Goal: Task Accomplishment & Management: Use online tool/utility

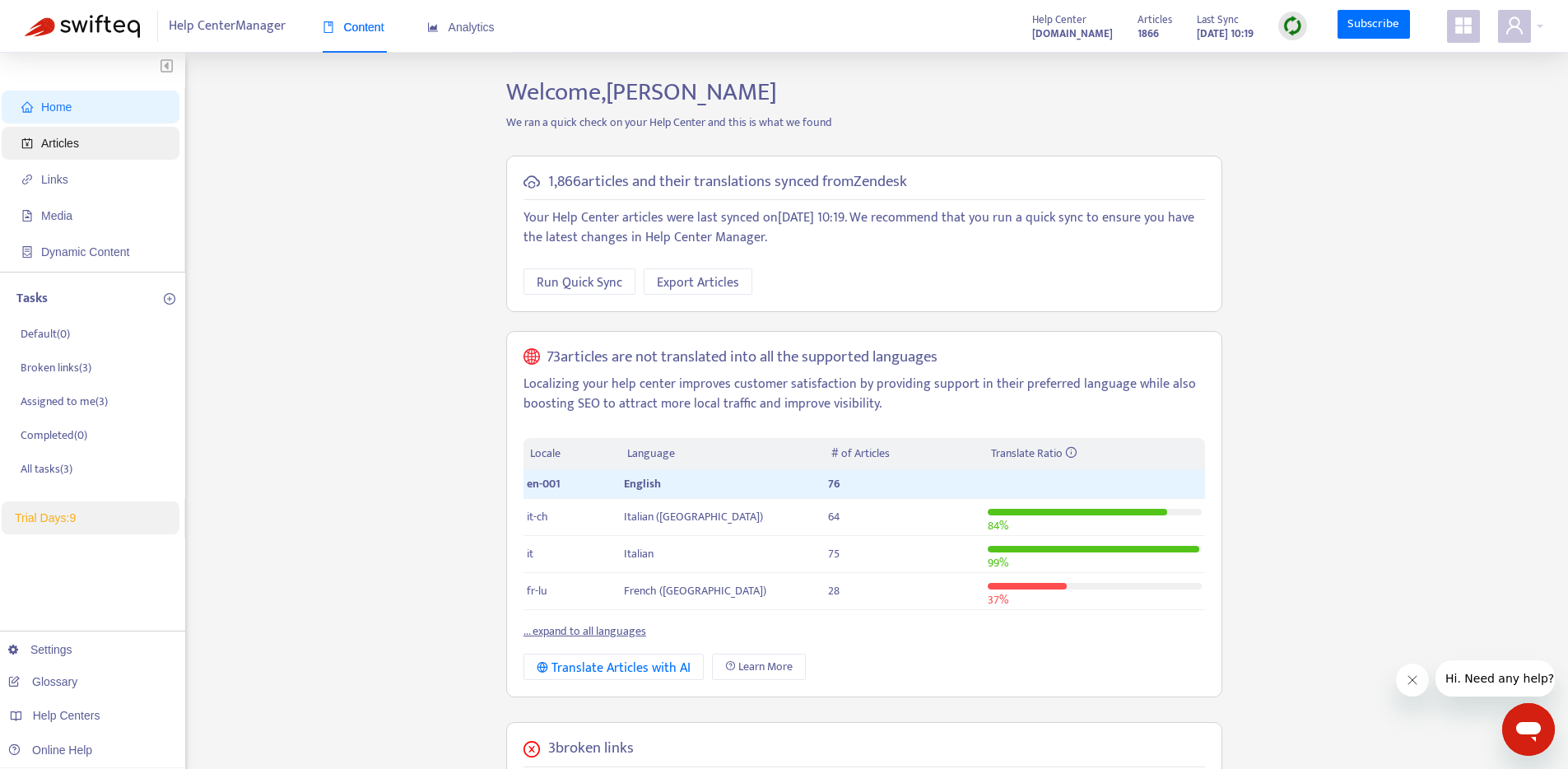
click at [85, 138] on span "Articles" at bounding box center [94, 142] width 145 height 33
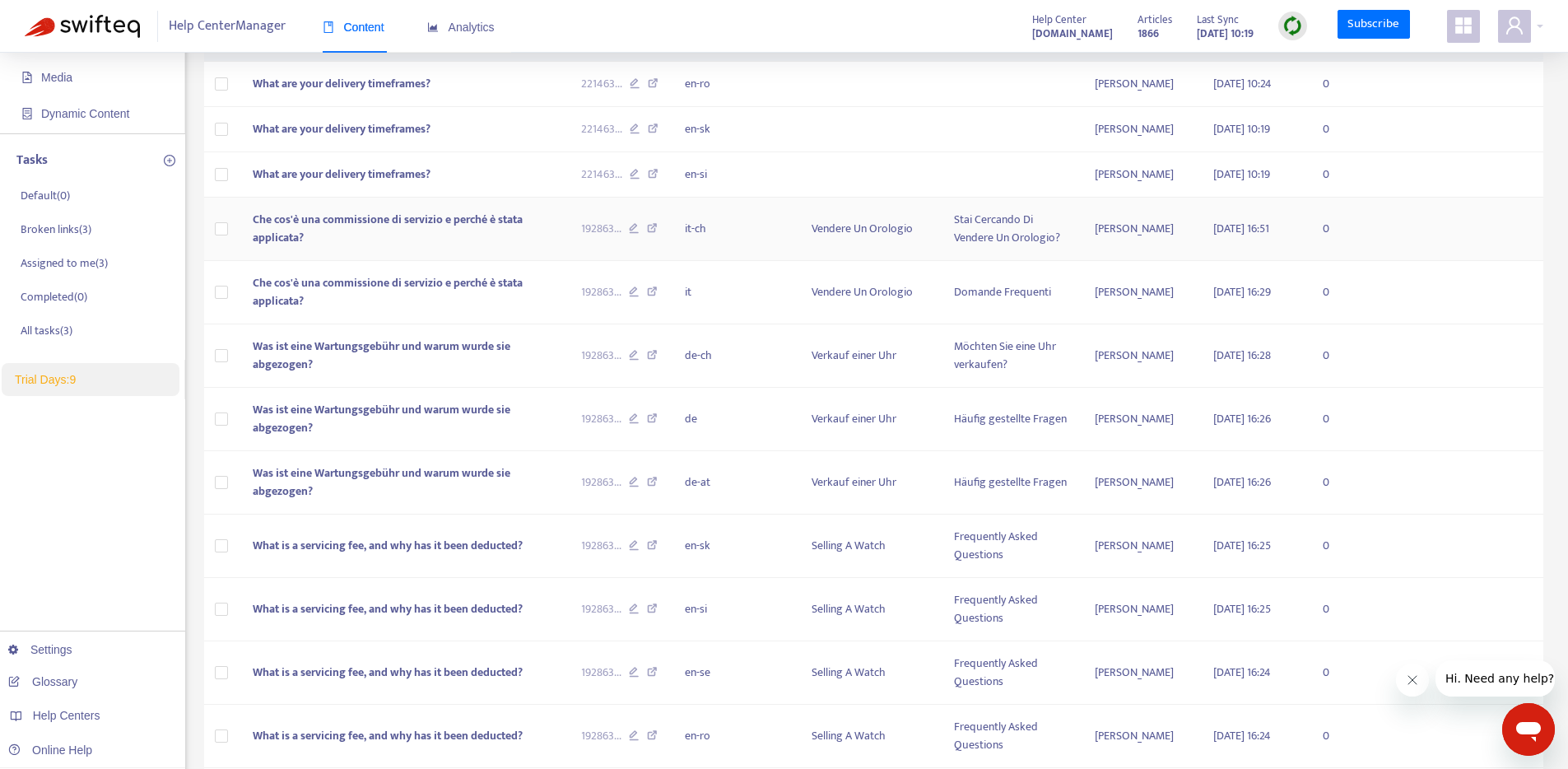
scroll to position [474, 0]
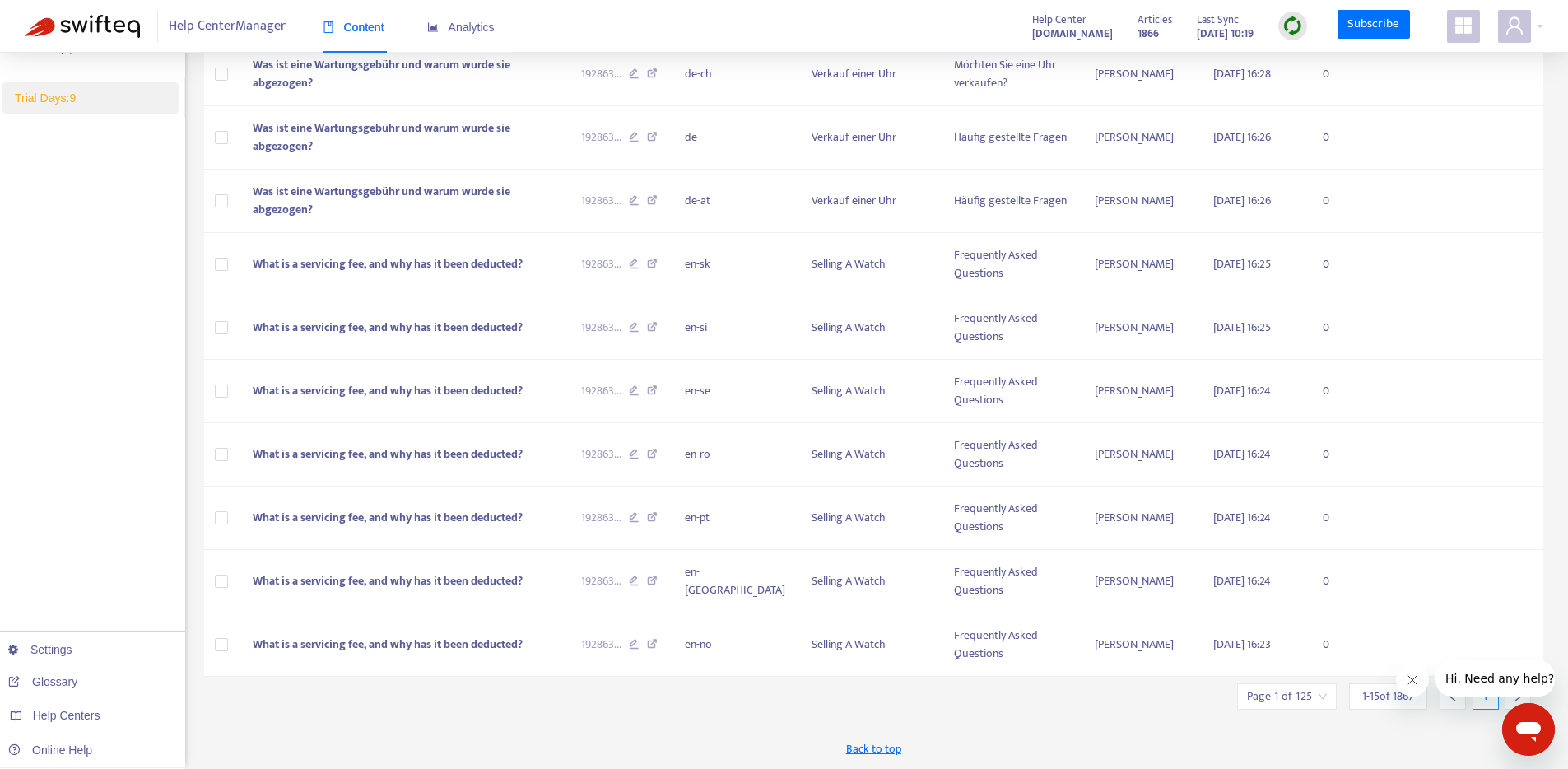
click at [1512, 703] on div at bounding box center [1518, 697] width 27 height 27
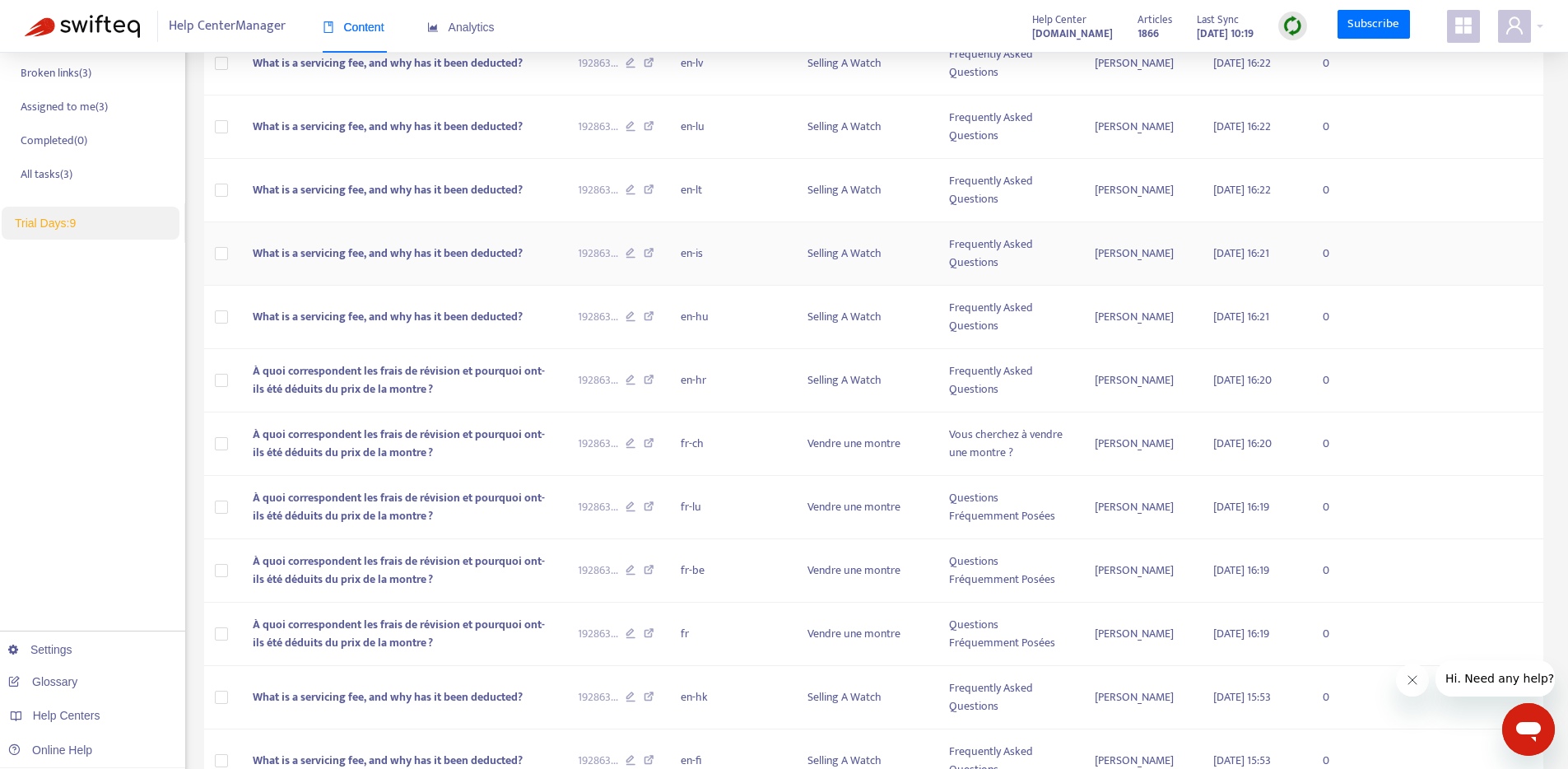
scroll to position [108, 0]
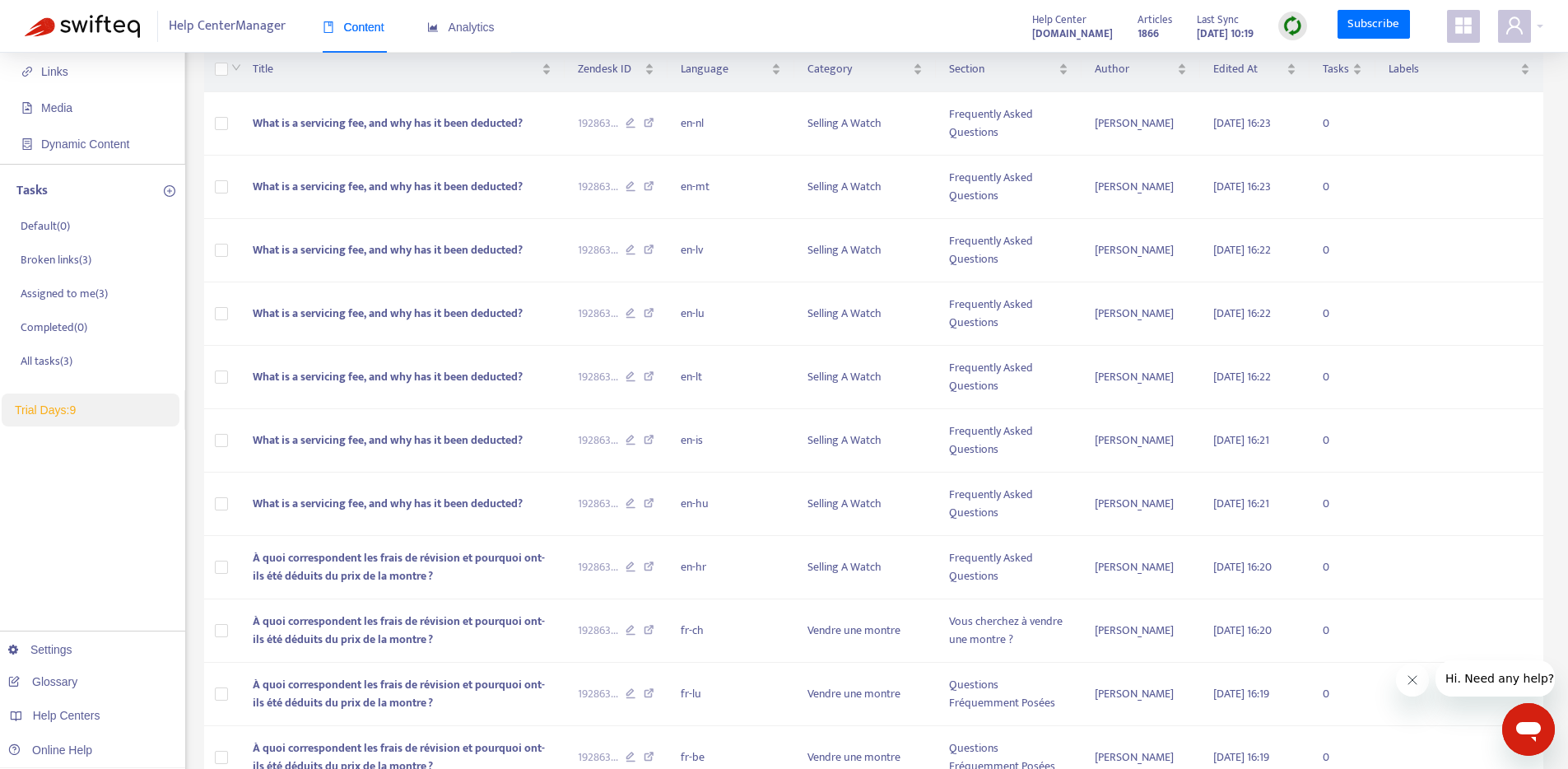
click at [1291, 21] on img at bounding box center [1292, 26] width 20 height 20
click at [1298, 57] on link "Quick Sync" at bounding box center [1327, 59] width 70 height 19
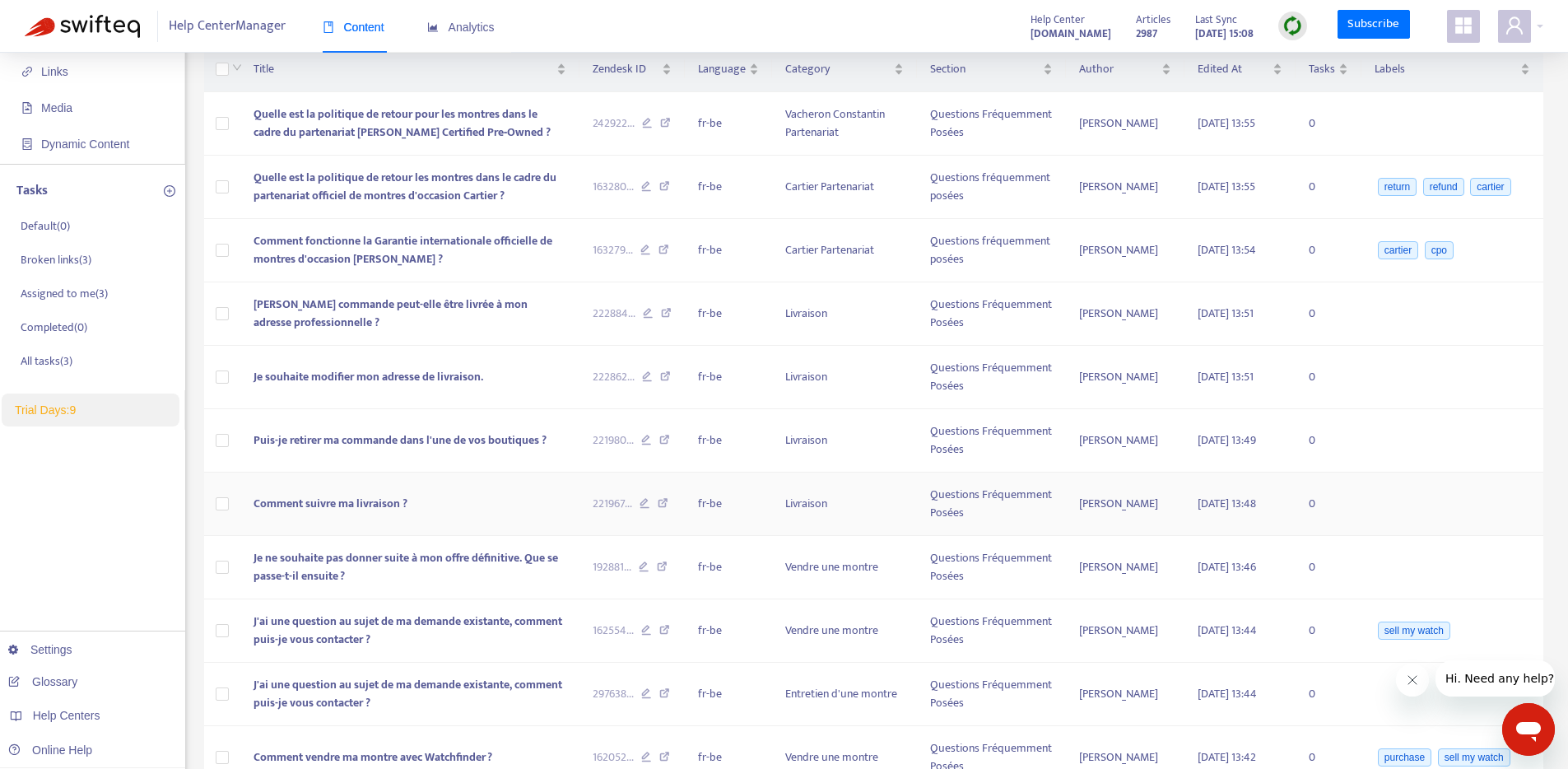
scroll to position [0, 0]
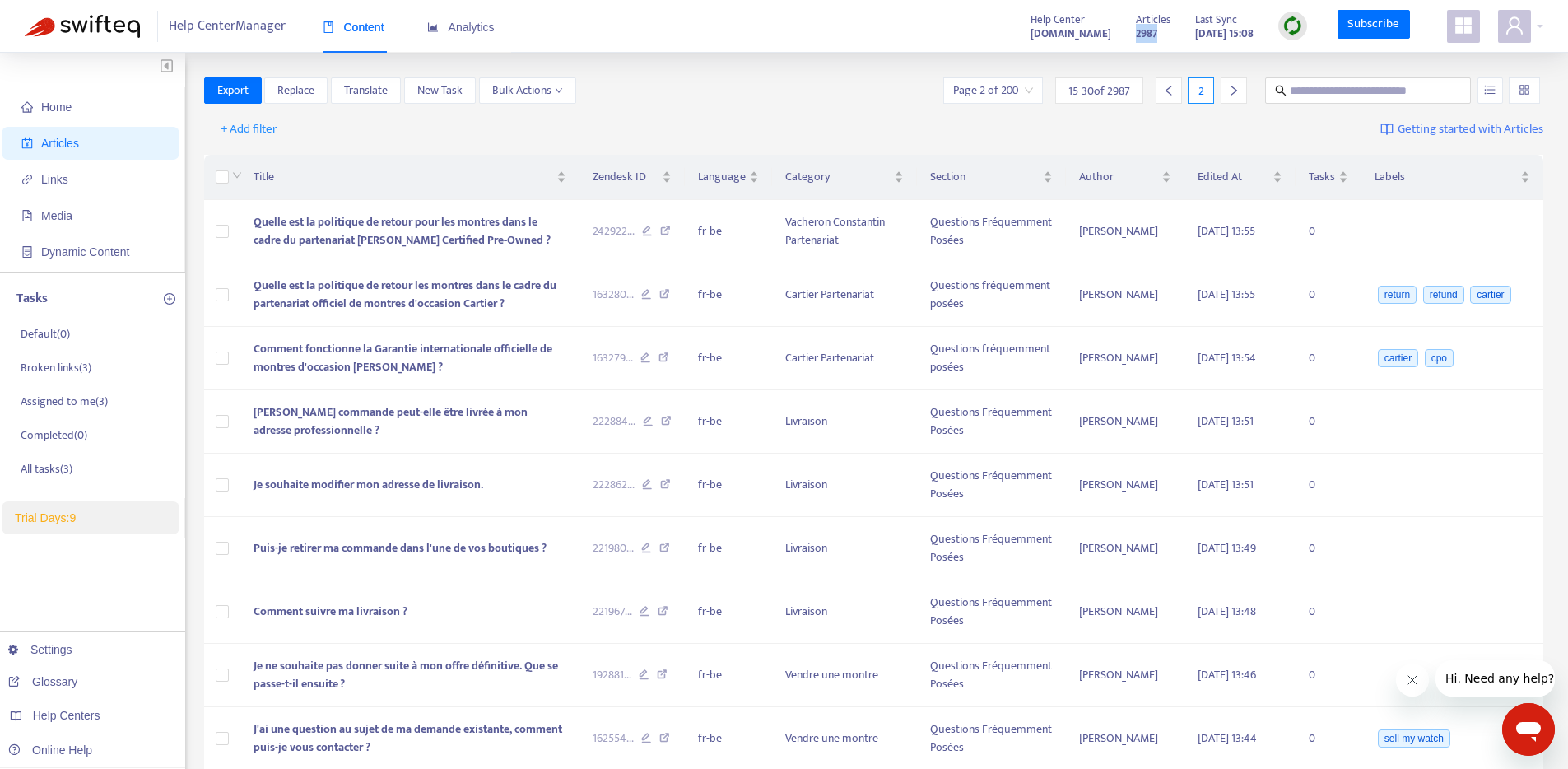
drag, startPoint x: 1133, startPoint y: 39, endPoint x: 1106, endPoint y: 27, distance: 29.5
click at [1123, 27] on div "Articles 2987 Last Sync [DATE] 15:08" at bounding box center [1222, 26] width 196 height 33
click at [1299, 95] on input "text" at bounding box center [1368, 90] width 158 height 18
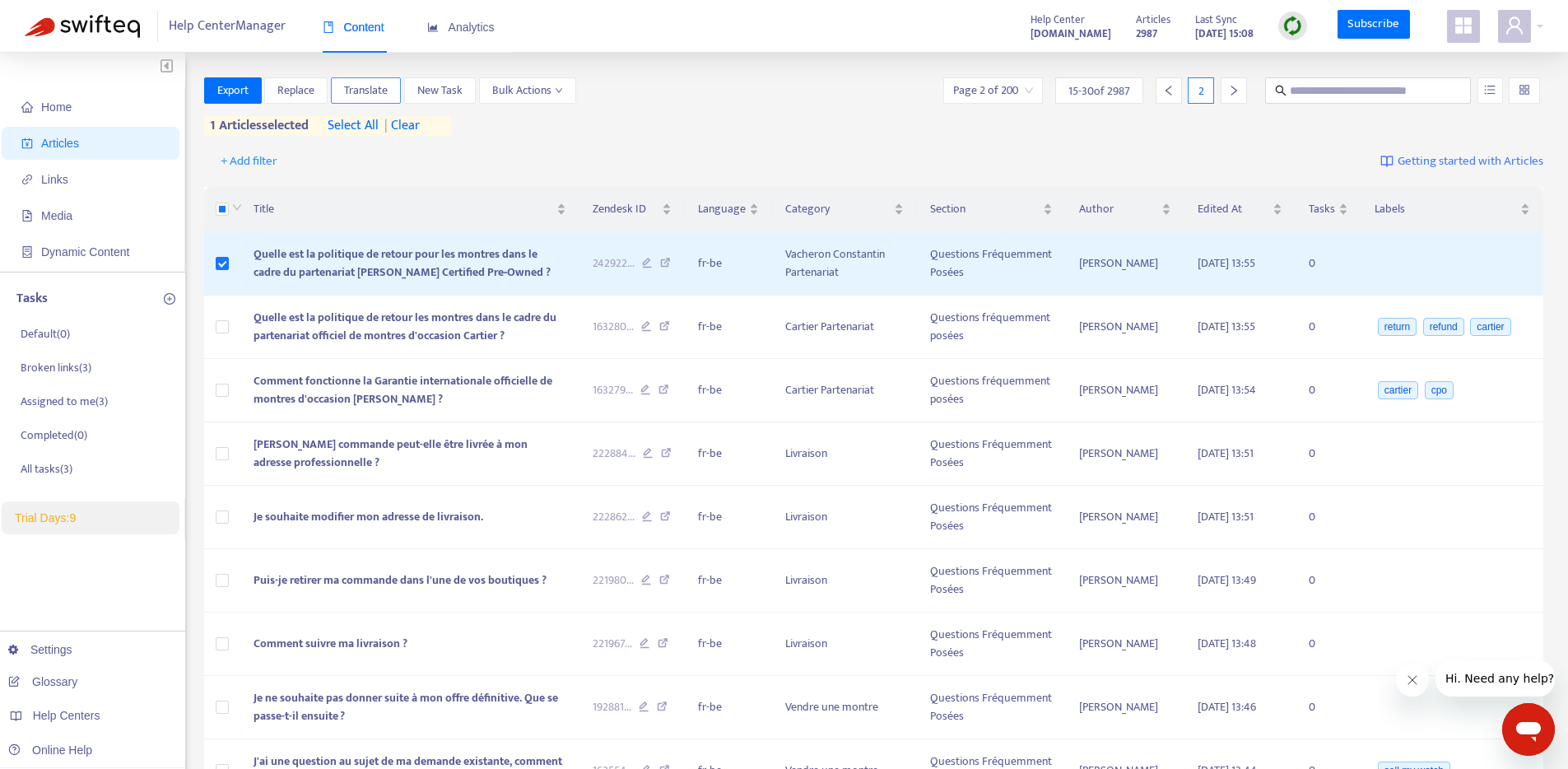
click at [362, 89] on span "Translate" at bounding box center [365, 90] width 43 height 18
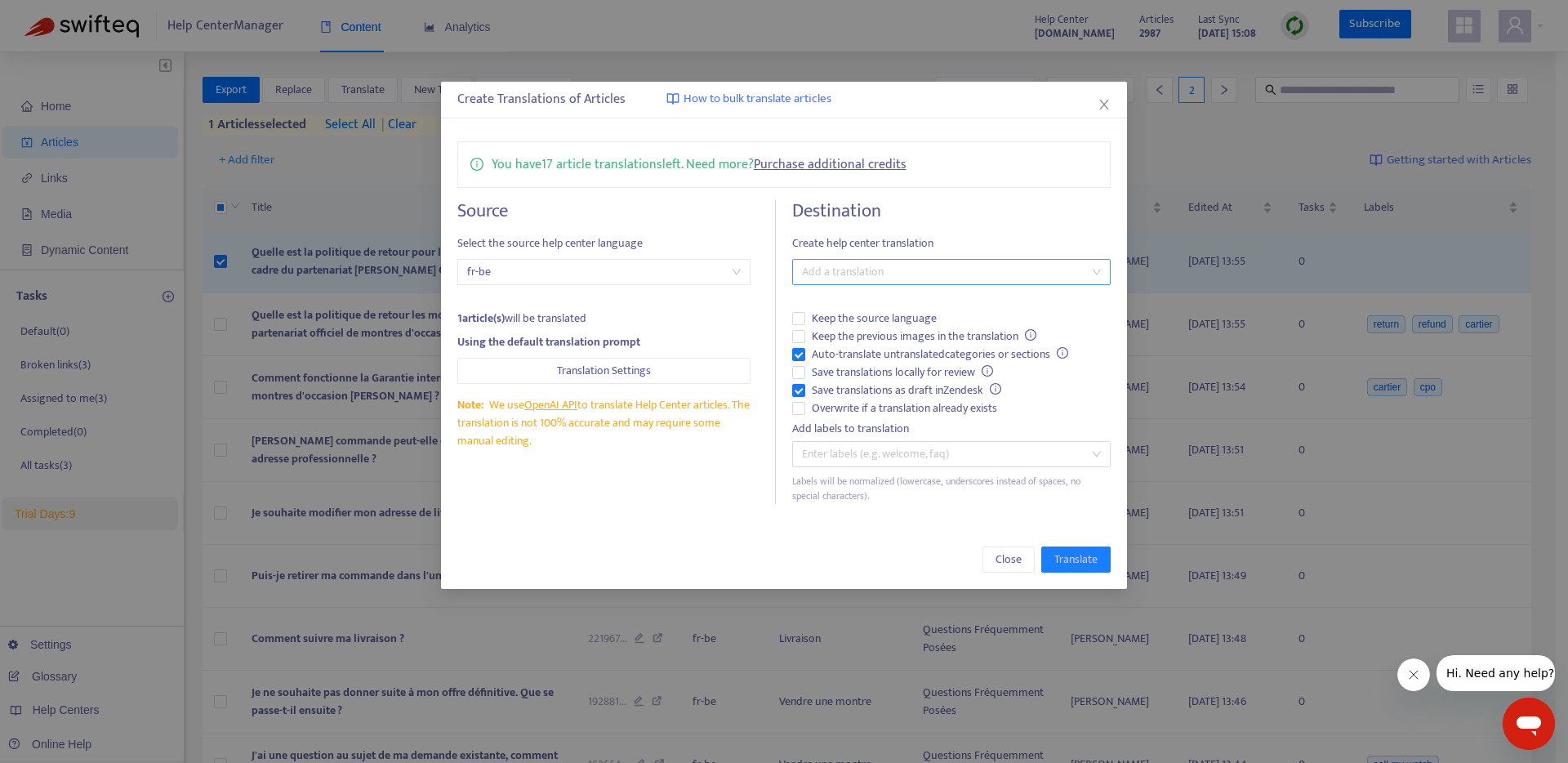
click at [834, 271] on div at bounding box center [943, 272] width 294 height 19
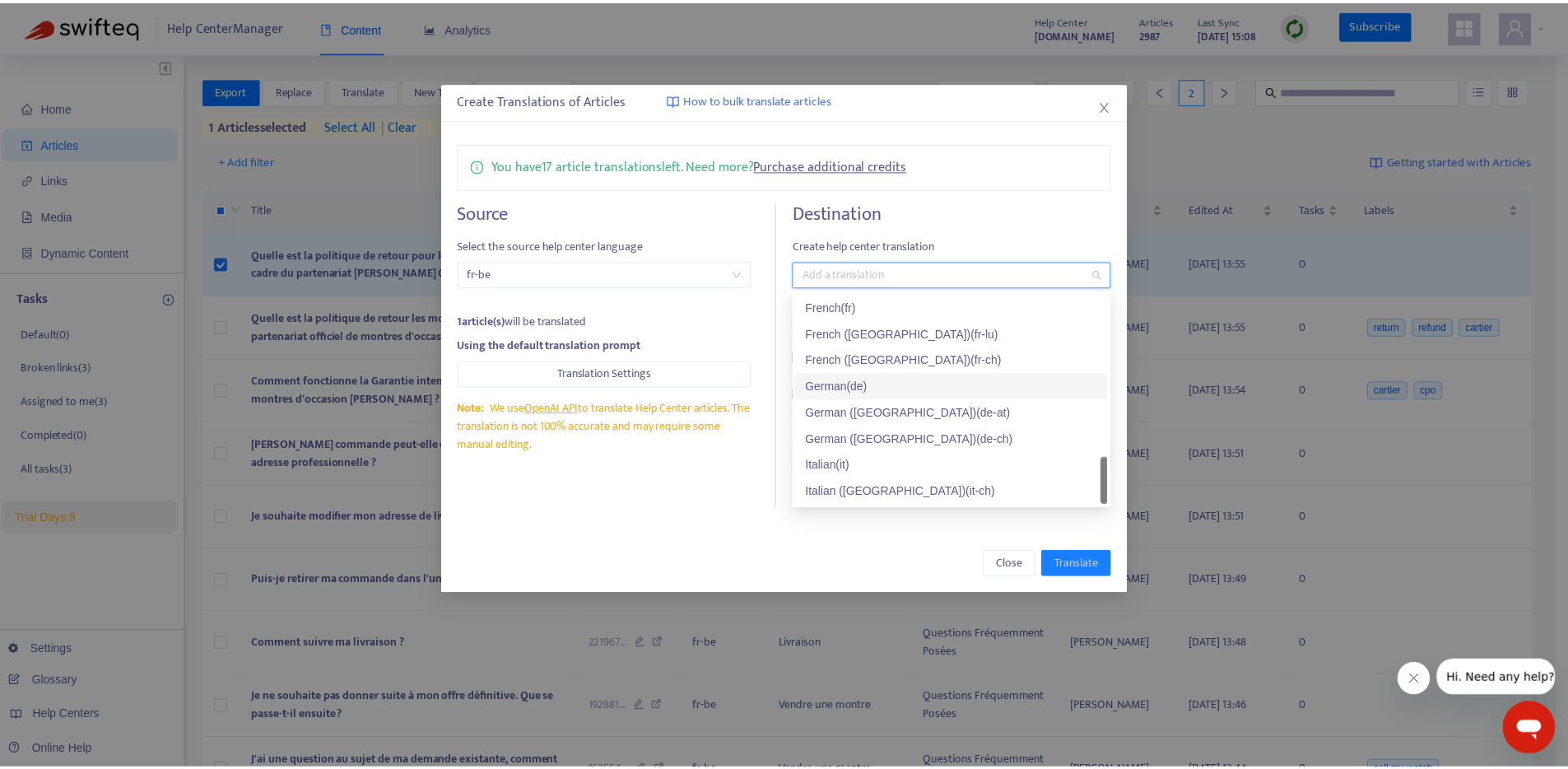
scroll to position [925, 0]
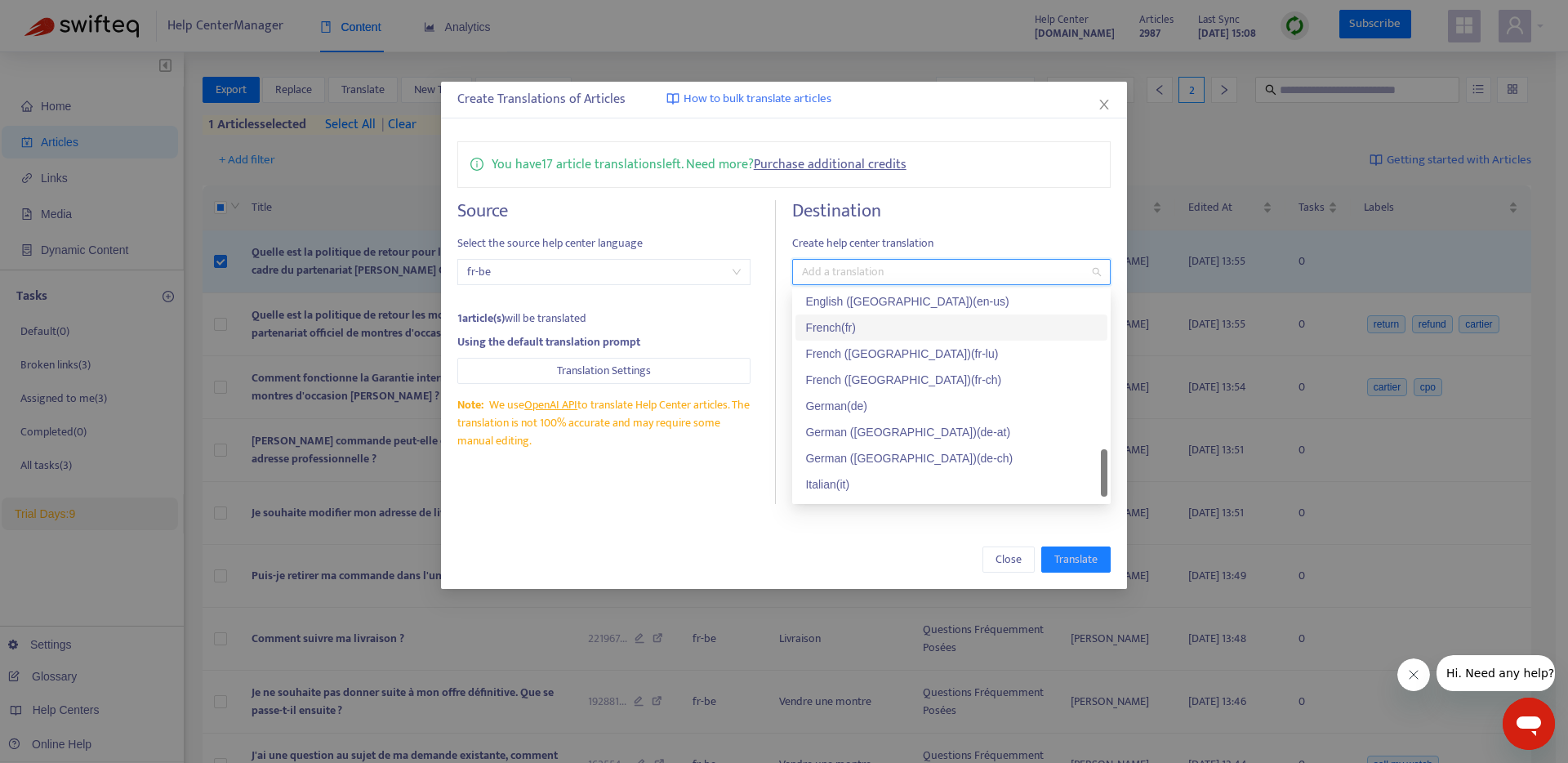
click at [845, 333] on div "French ( fr )" at bounding box center [951, 327] width 292 height 18
click at [859, 353] on div "French ([GEOGRAPHIC_DATA]) ( fr-lu )" at bounding box center [951, 353] width 292 height 18
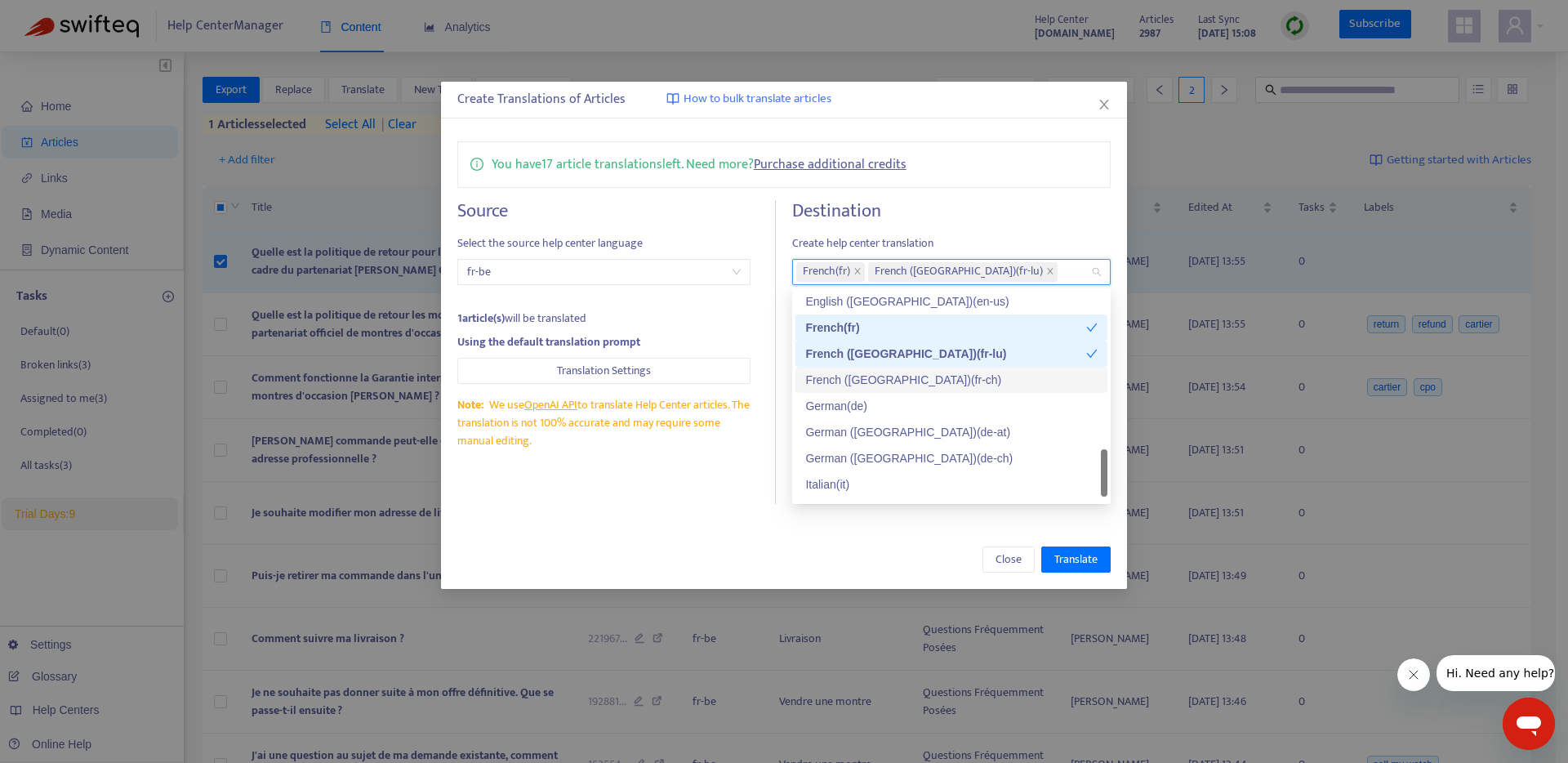
click at [860, 379] on div "French ([GEOGRAPHIC_DATA]) ( fr-ch )" at bounding box center [951, 380] width 292 height 18
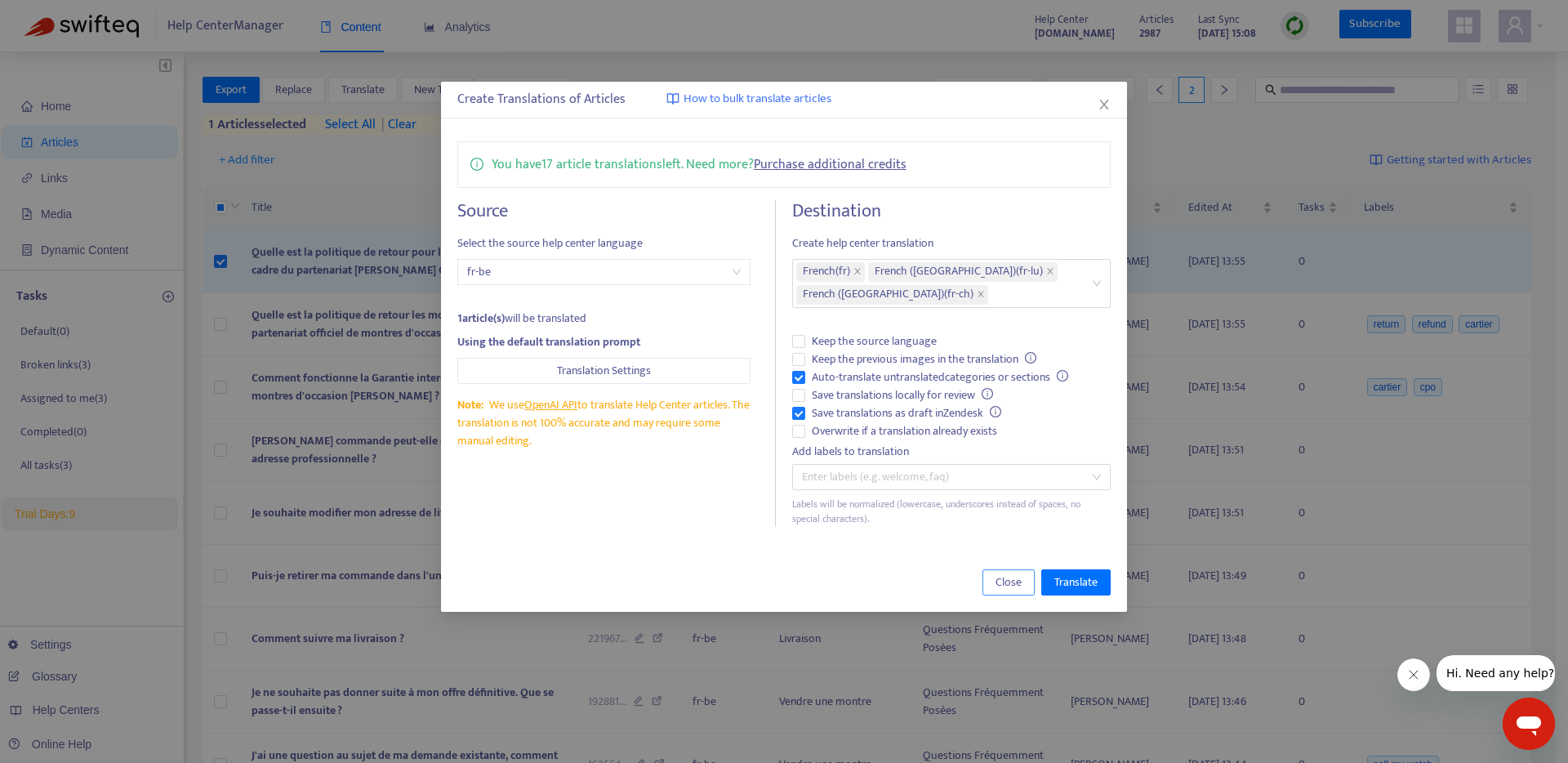
click at [1004, 575] on span "Close" at bounding box center [1009, 582] width 26 height 18
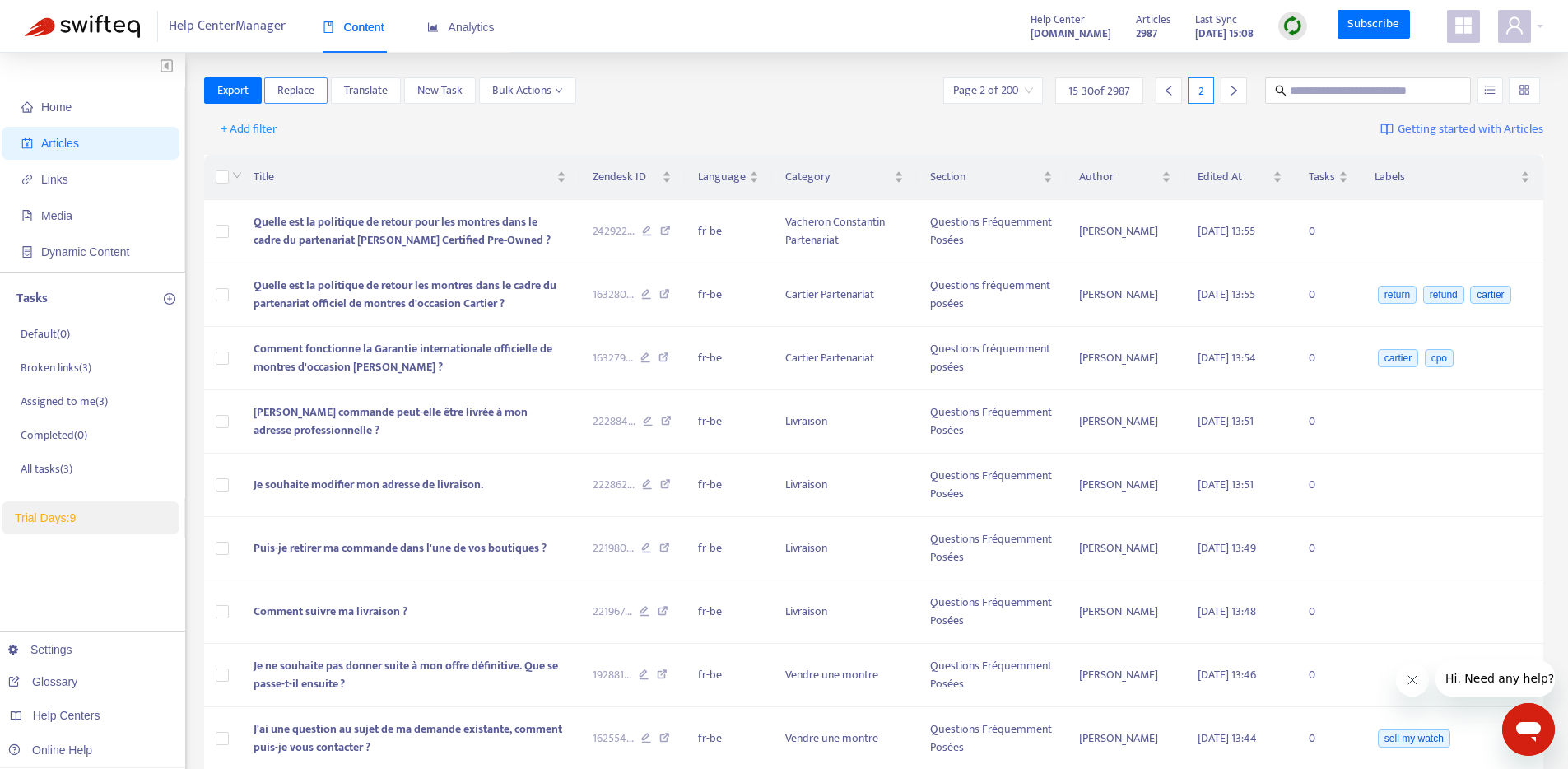
click at [300, 99] on span "Replace" at bounding box center [296, 90] width 37 height 18
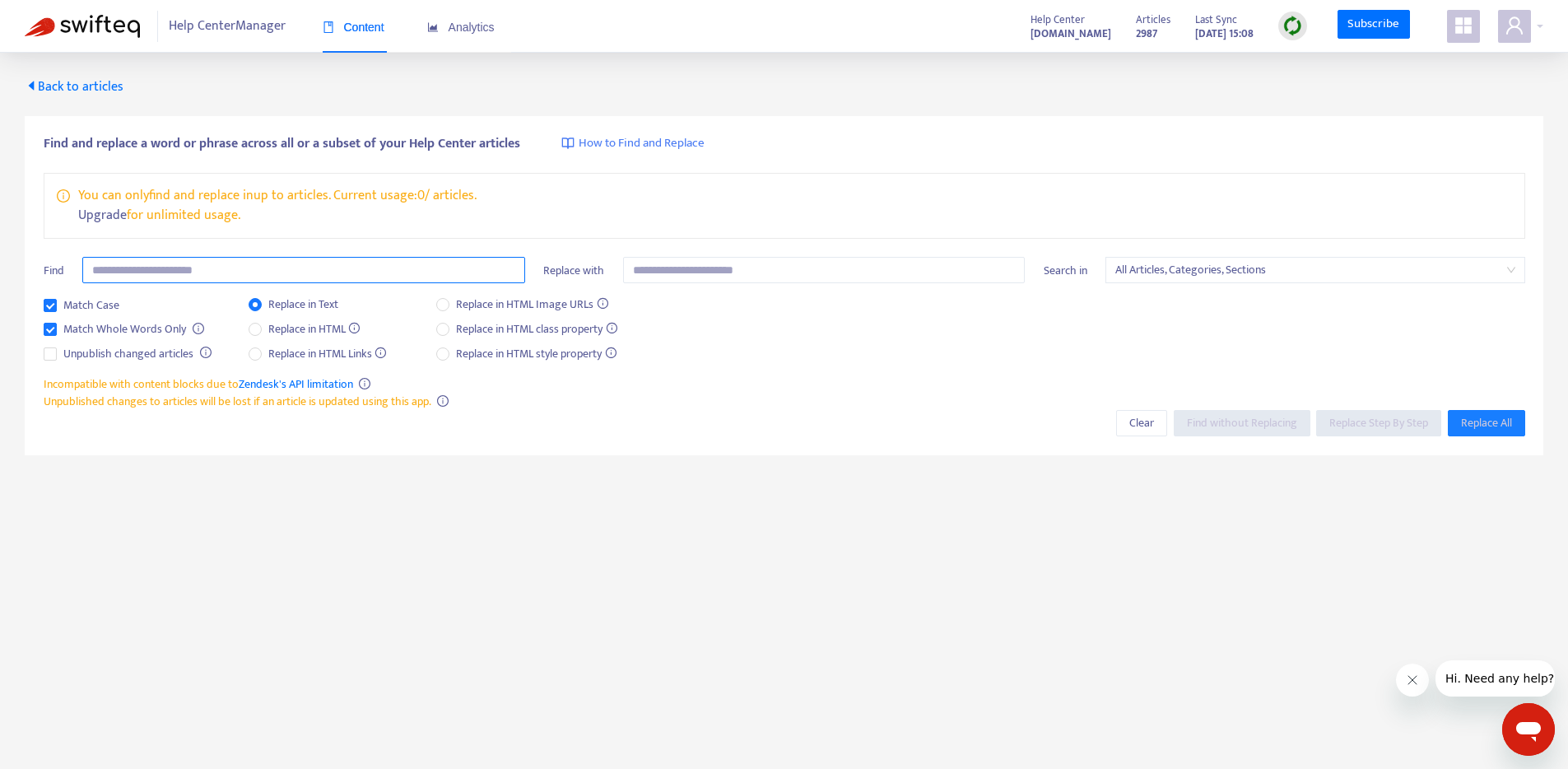
click at [197, 259] on input "text" at bounding box center [303, 270] width 443 height 27
type input "**********"
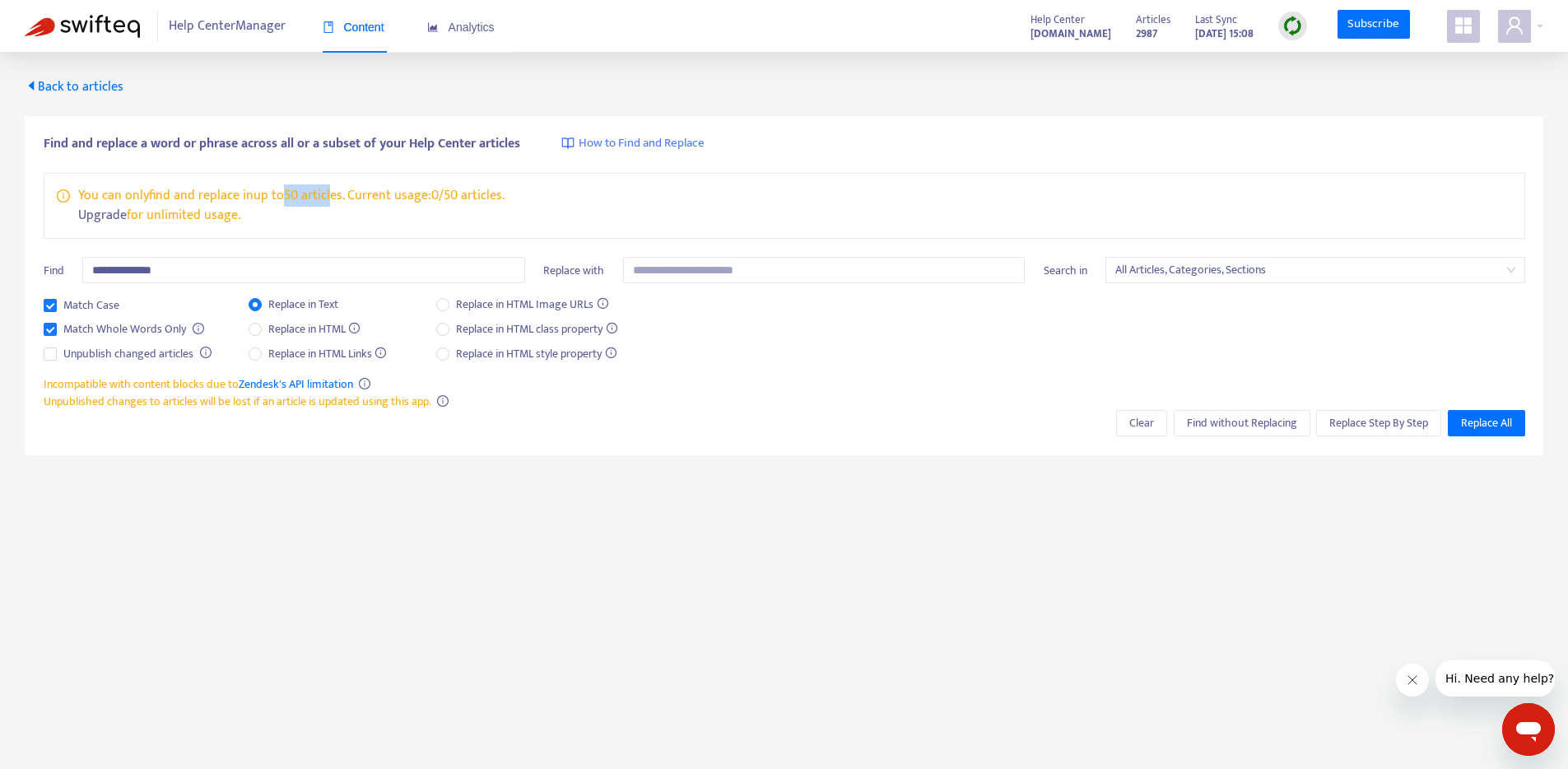
drag, startPoint x: 276, startPoint y: 185, endPoint x: 329, endPoint y: 200, distance: 55.1
click at [330, 202] on p "You can only find and replace in up to 50 articles . Current usage: 0 / 50 arti…" at bounding box center [291, 195] width 426 height 19
click at [718, 274] on input "text" at bounding box center [824, 270] width 402 height 27
type input "**********"
click at [1364, 422] on span "Replace Step By Step" at bounding box center [1379, 423] width 99 height 18
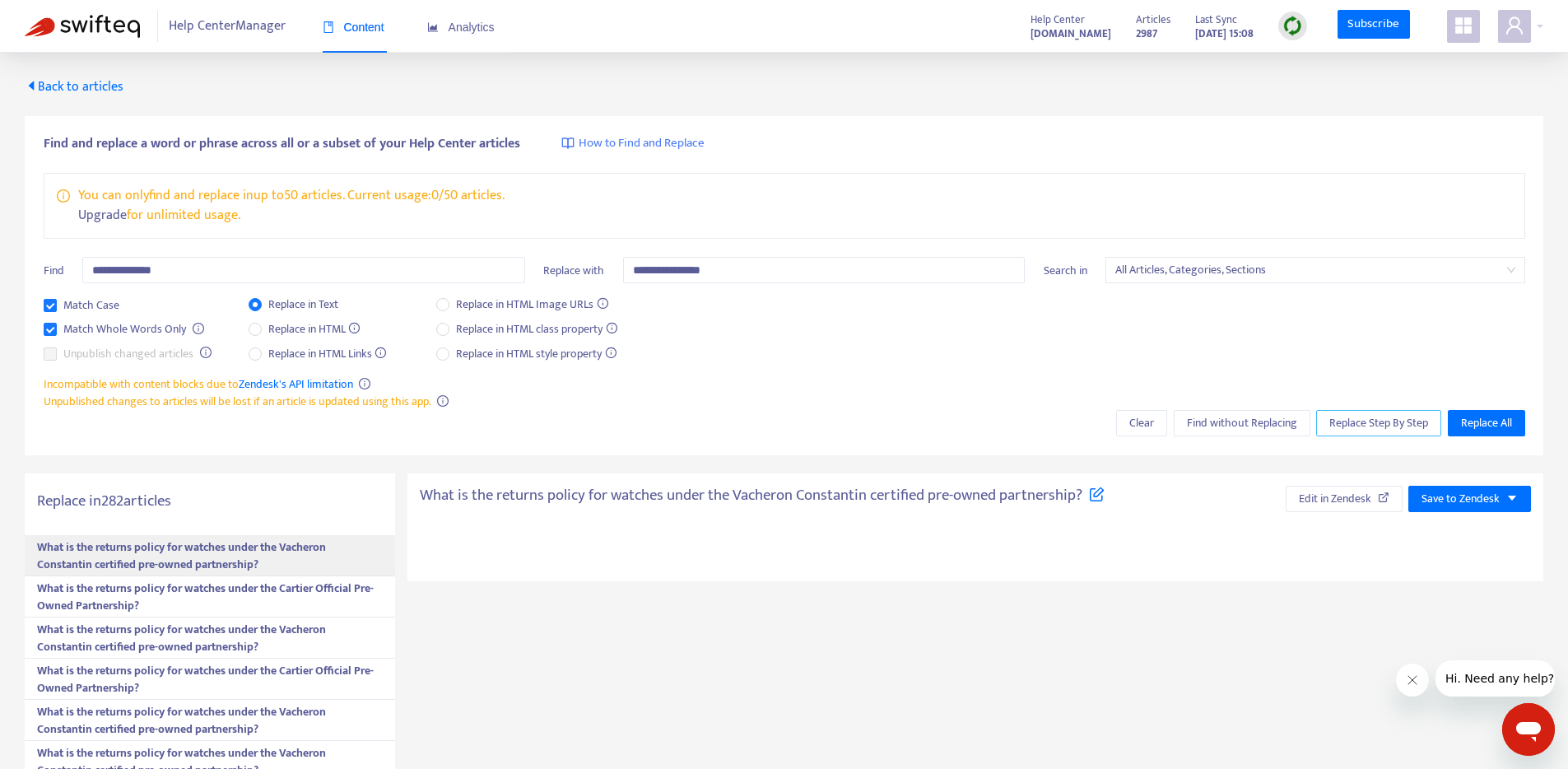
type textarea "**********"
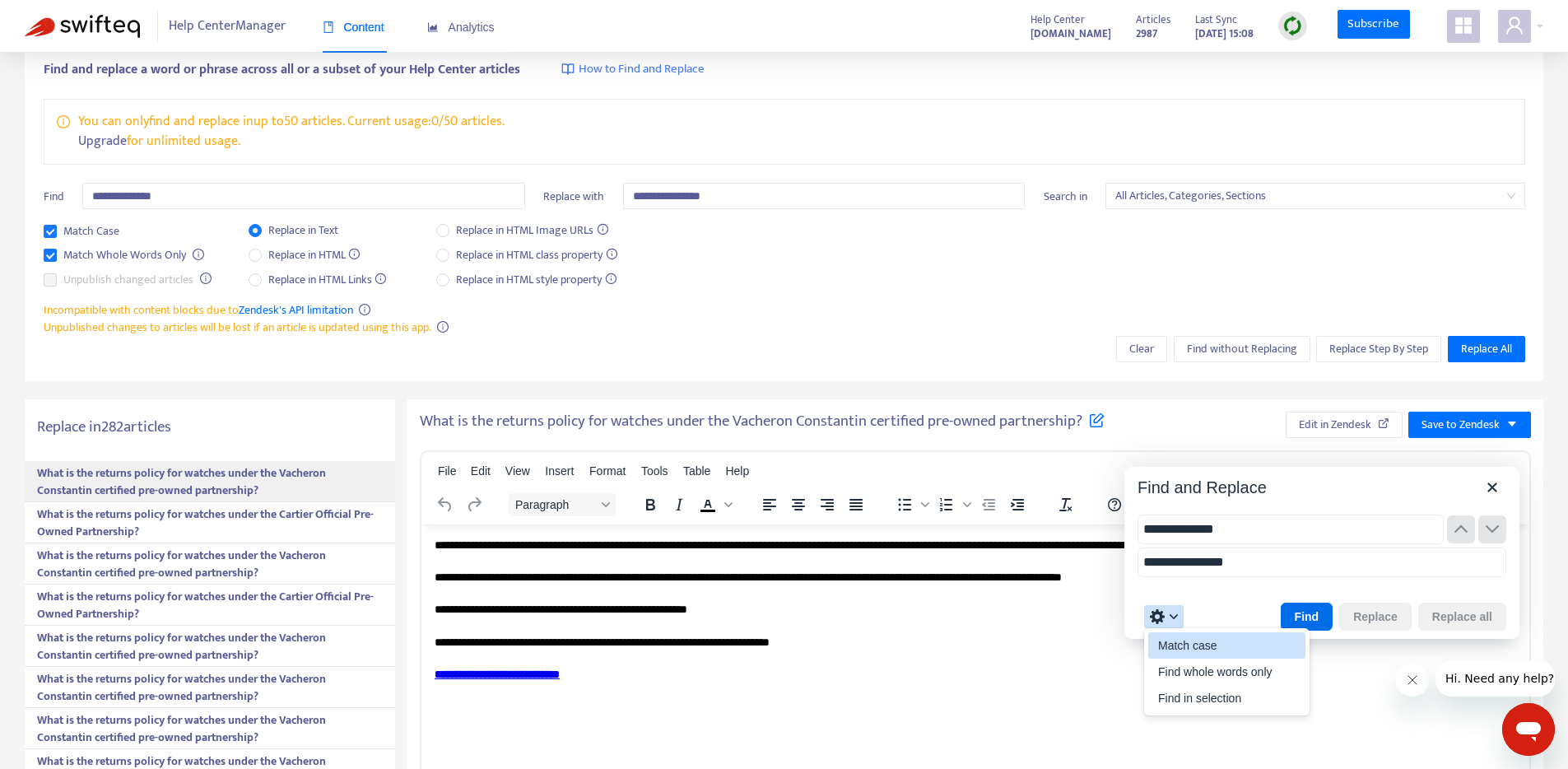
type input "**********"
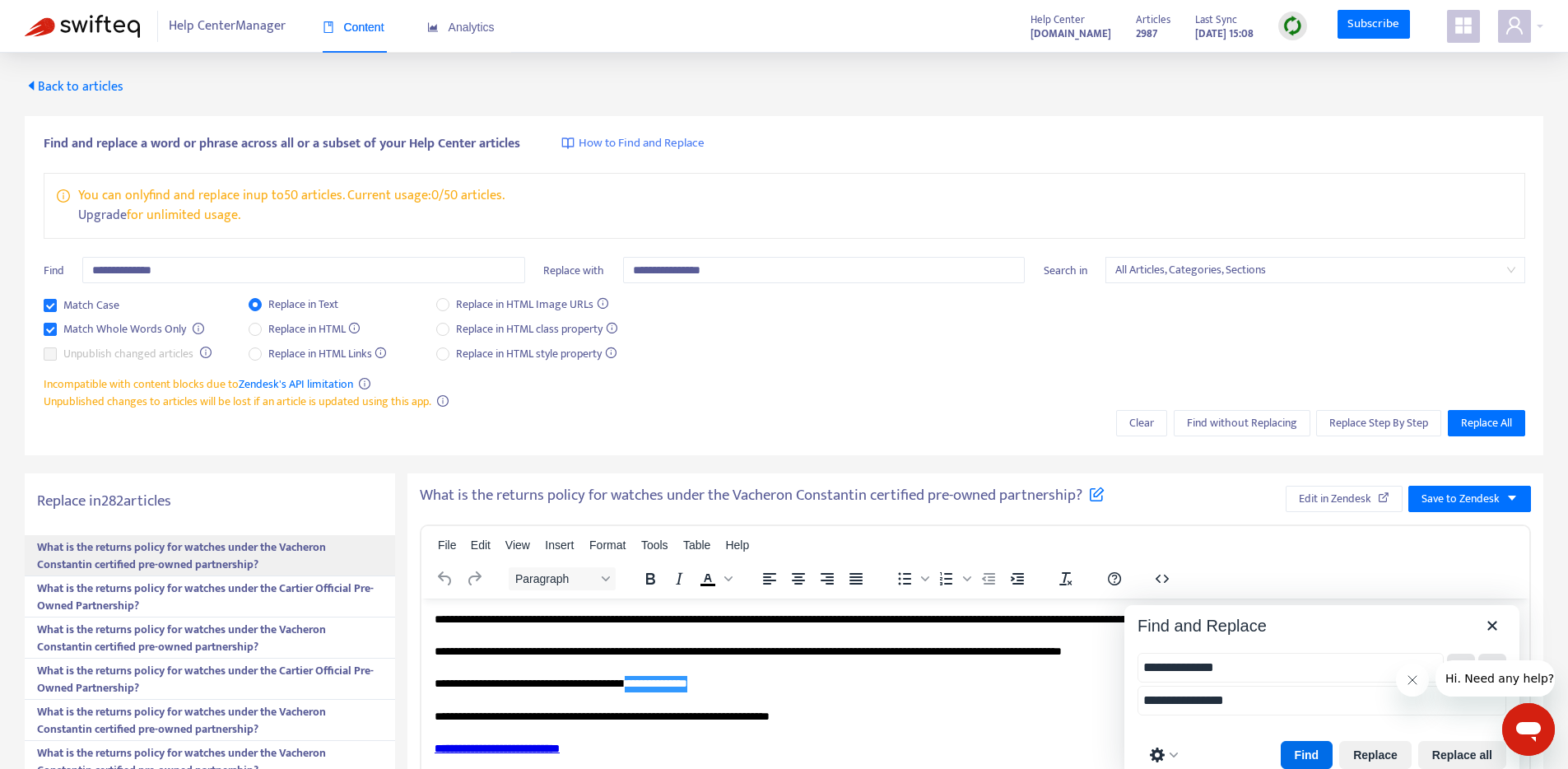
click at [224, 27] on span "Help Center Manager" at bounding box center [227, 26] width 117 height 31
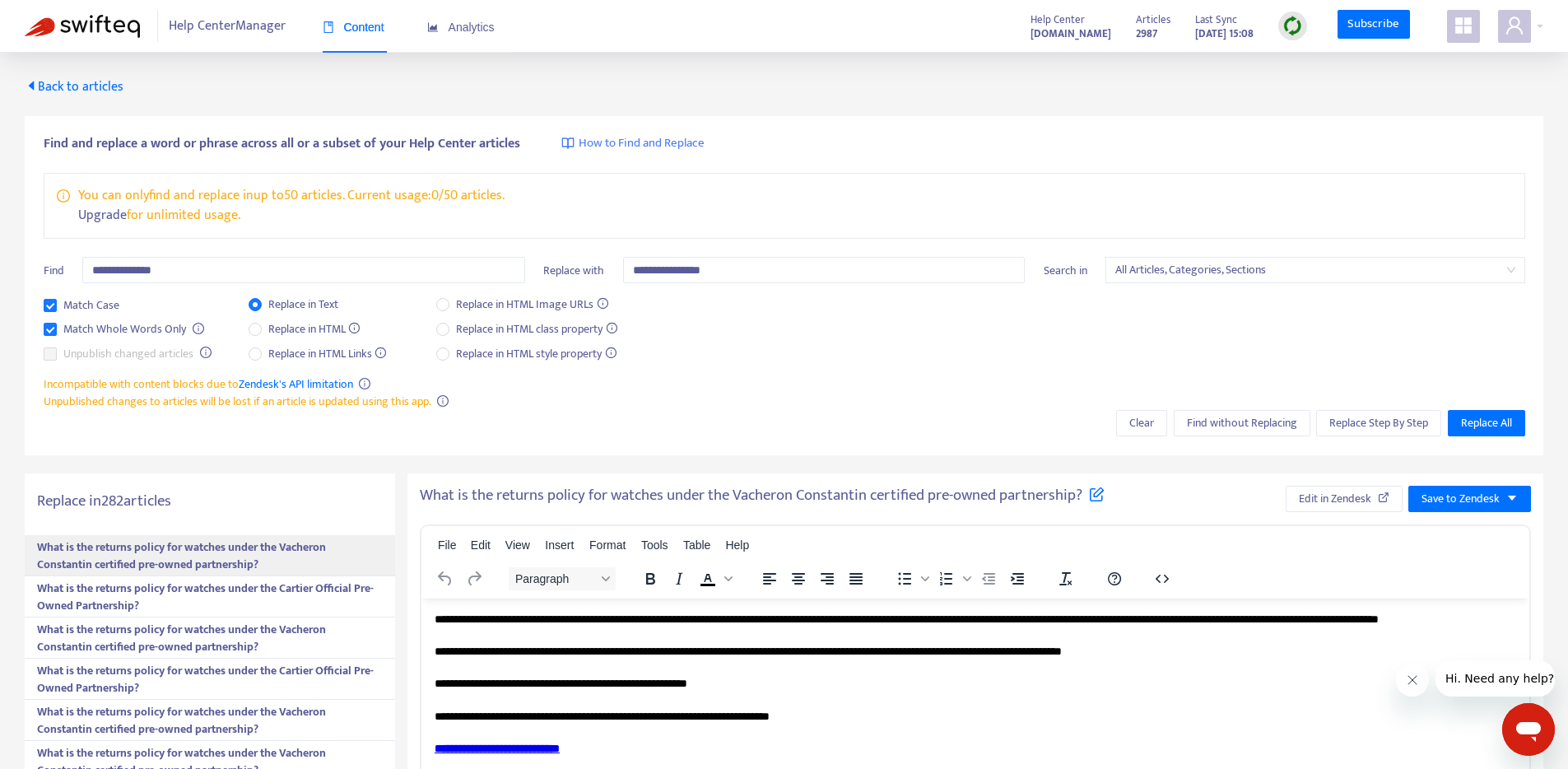
click at [65, 81] on span "Back to articles" at bounding box center [74, 87] width 99 height 22
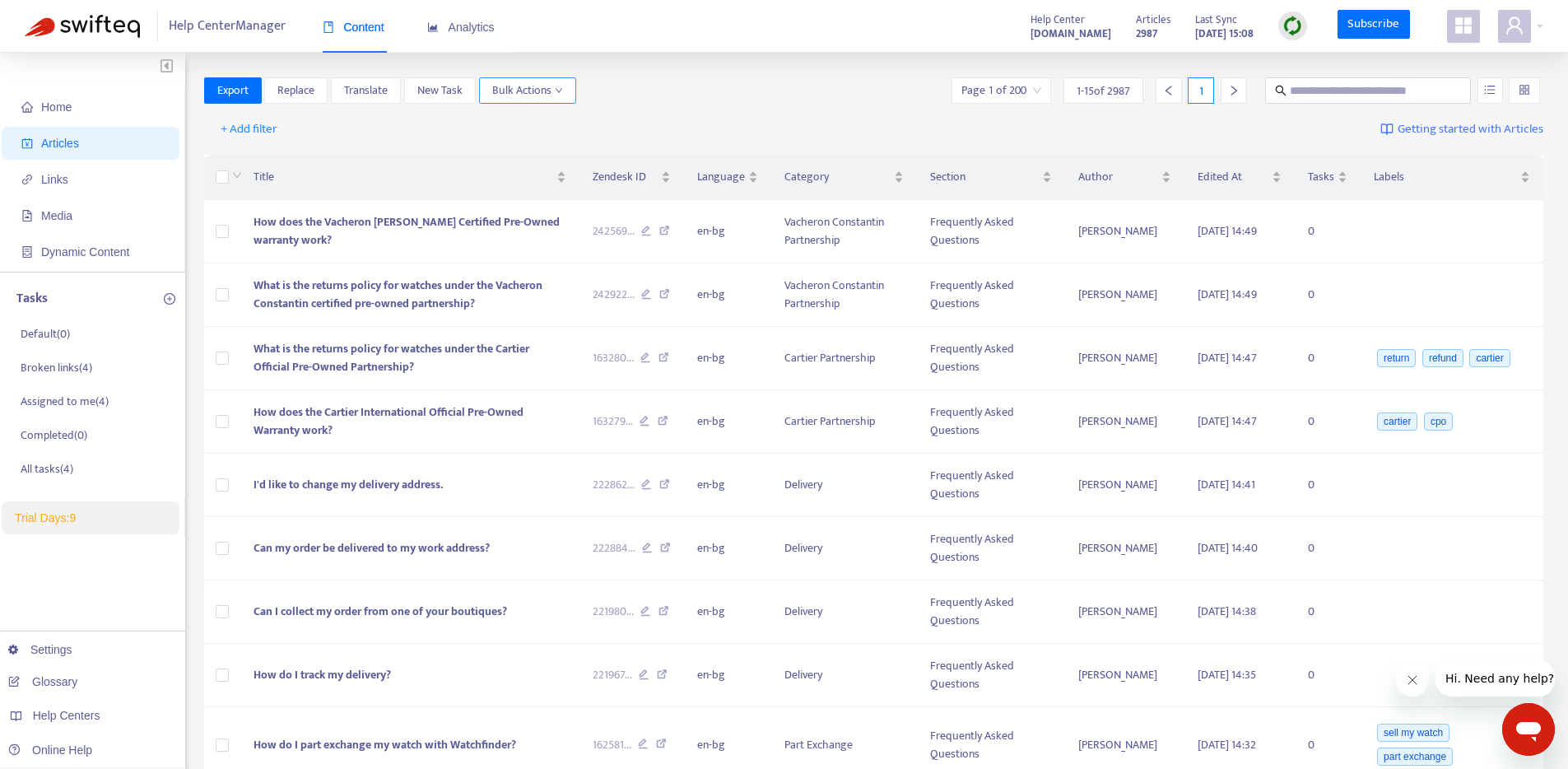
click at [558, 87] on icon "down" at bounding box center [559, 90] width 8 height 8
click at [368, 98] on span "Translate" at bounding box center [365, 90] width 43 height 18
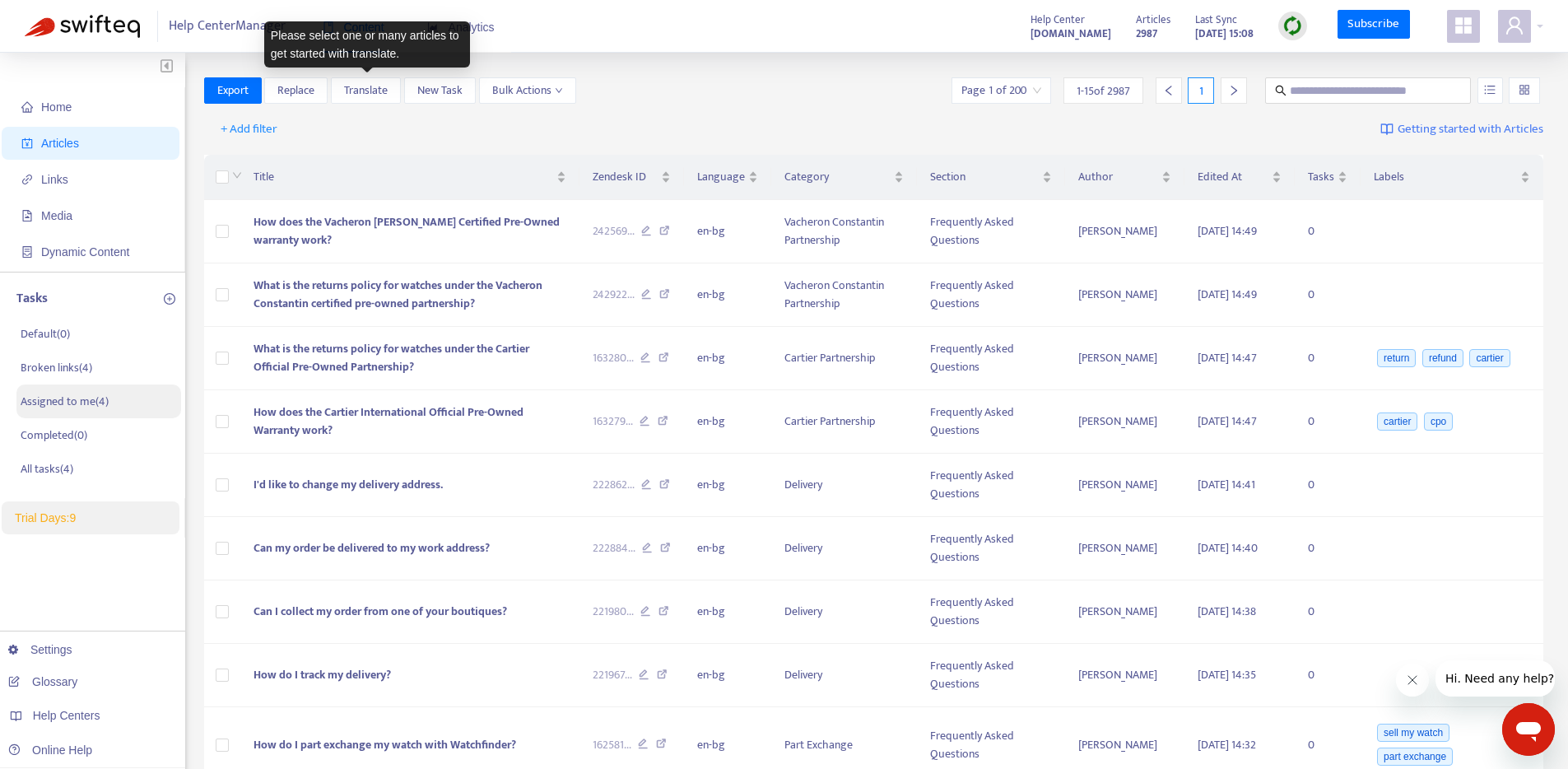
click at [87, 408] on p "Assigned to me ( 4 )" at bounding box center [65, 401] width 88 height 18
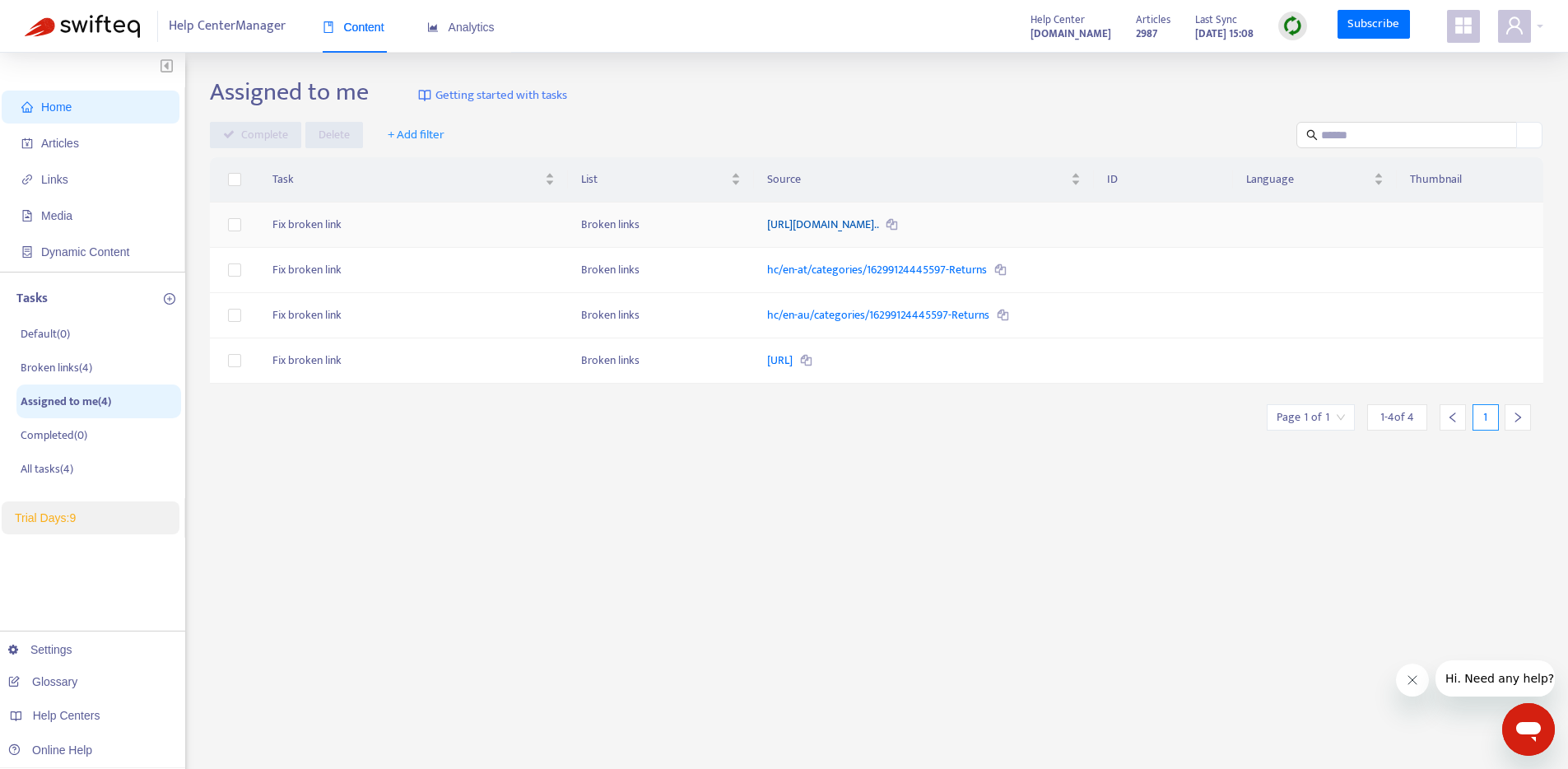
click at [767, 223] on link "[URL][DOMAIN_NAME].." at bounding box center [824, 224] width 114 height 19
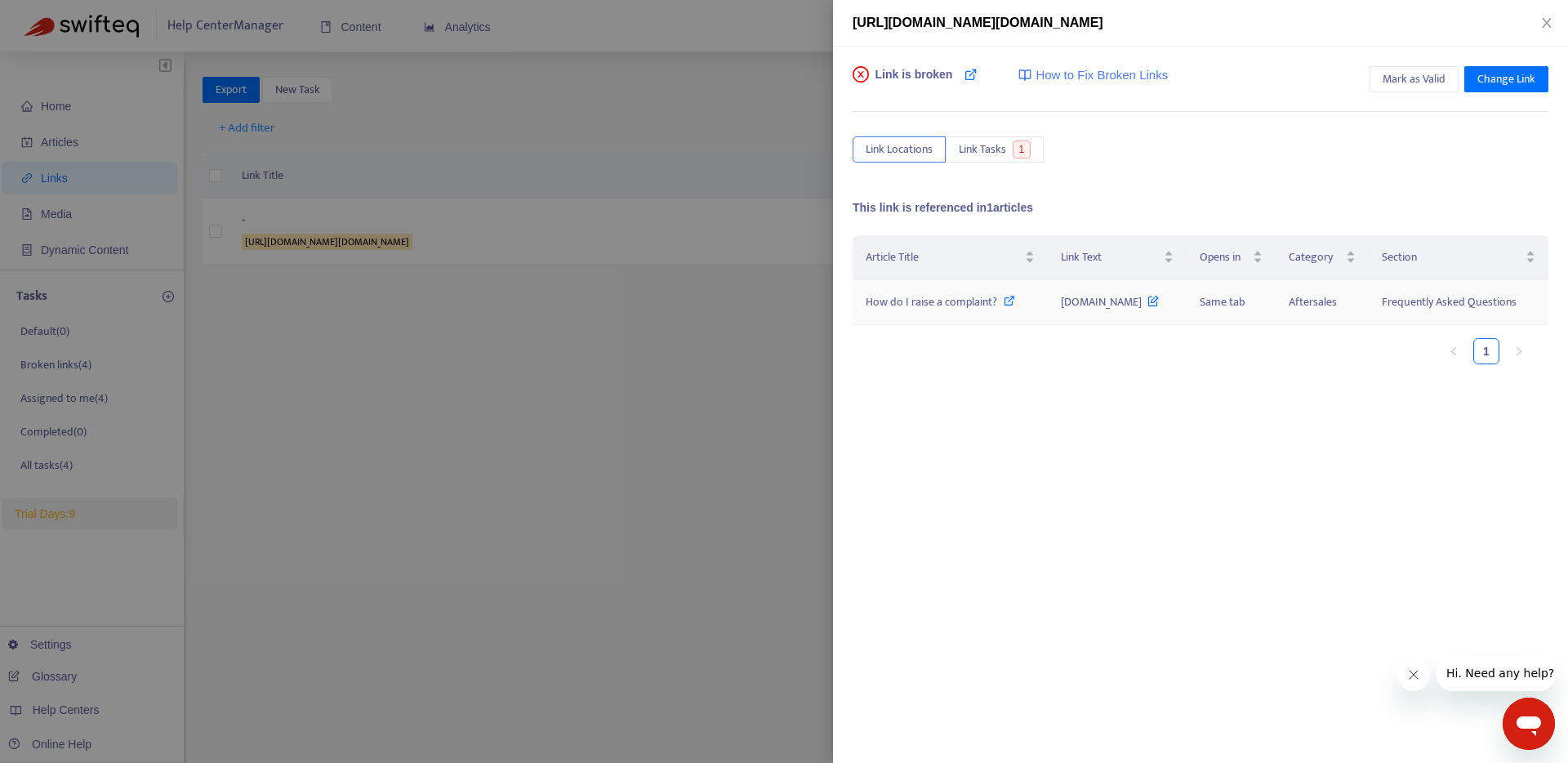
click at [1015, 325] on td "How do I raise a complaint?" at bounding box center [950, 302] width 196 height 45
click at [1175, 325] on td "www.financial-ombudsman.org.uk" at bounding box center [1116, 302] width 138 height 45
click at [1550, 25] on icon "close" at bounding box center [1546, 23] width 13 height 13
